Goal: Transaction & Acquisition: Download file/media

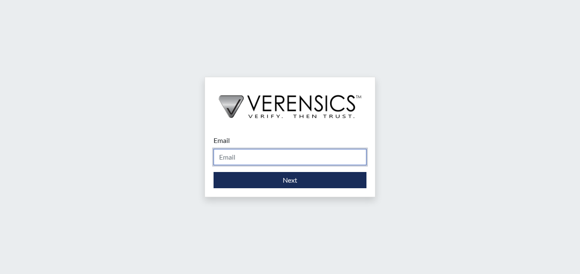
click at [309, 162] on input "Email" at bounding box center [290, 157] width 153 height 16
type input "[PERSON_NAME][EMAIL_ADDRESS][PERSON_NAME][DOMAIN_NAME]"
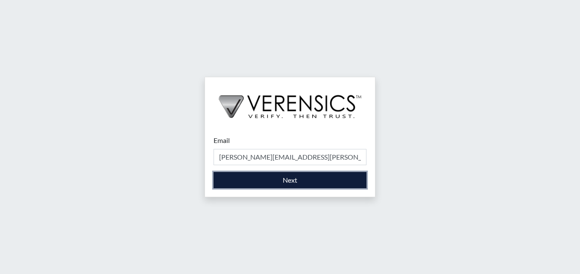
click at [328, 182] on button "Next" at bounding box center [290, 180] width 153 height 16
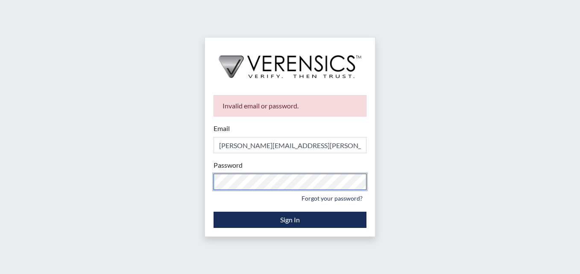
click at [210, 186] on div "Invalid email or password. Email [PERSON_NAME][EMAIL_ADDRESS][PERSON_NAME][DOMA…" at bounding box center [290, 162] width 170 height 150
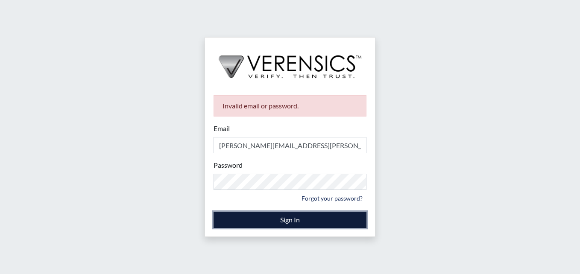
click at [248, 213] on button "Sign In" at bounding box center [290, 220] width 153 height 16
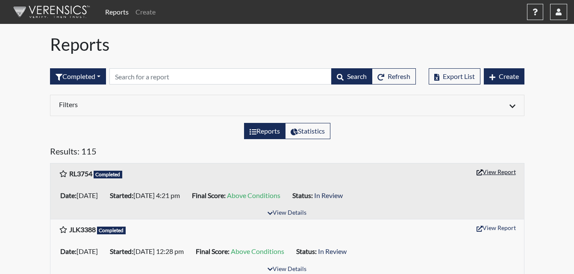
click at [508, 168] on button "View Report" at bounding box center [496, 171] width 47 height 13
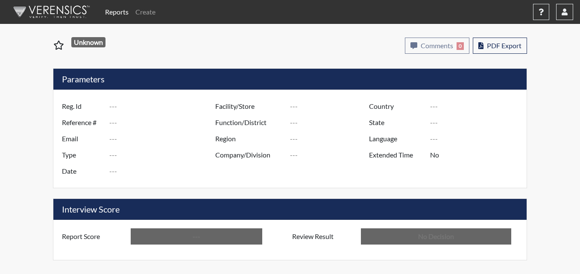
type input "RL3754"
type input "50937"
type input "---"
type input "Corrections Pre-Employment"
type input "Aug 25, 2025"
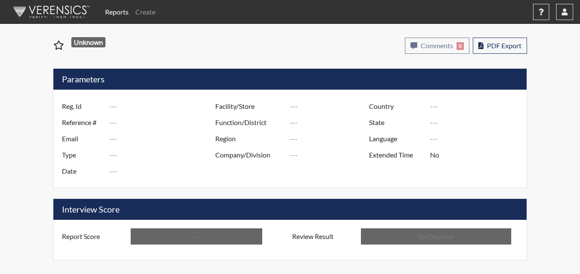
type input "[PERSON_NAME]"
type input "[GEOGRAPHIC_DATA]"
type input "[US_STATE]"
type input "English"
type input "Above Conditions"
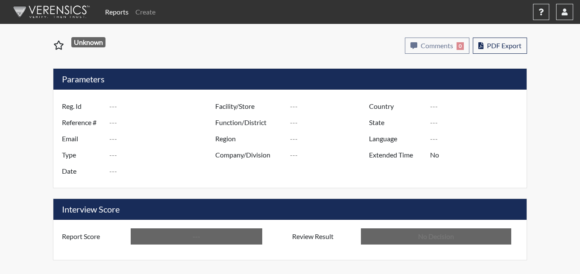
type input "In Review"
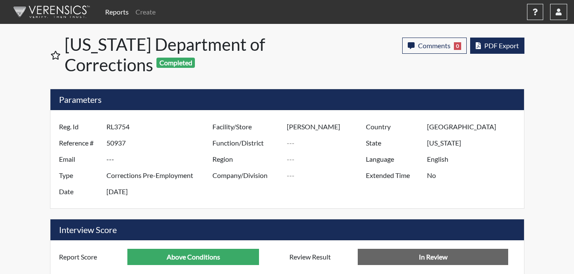
scroll to position [142, 355]
click at [506, 46] on span "PDF Export" at bounding box center [501, 45] width 35 height 8
